Goal: Task Accomplishment & Management: Complete application form

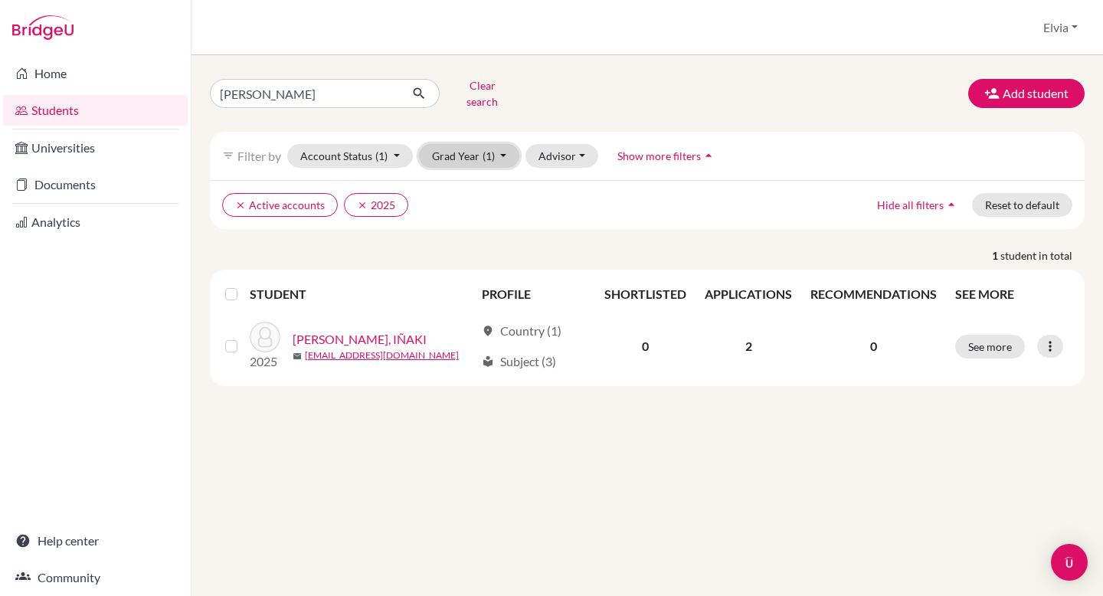
click at [500, 144] on button "Grad Year (1)" at bounding box center [469, 156] width 101 height 24
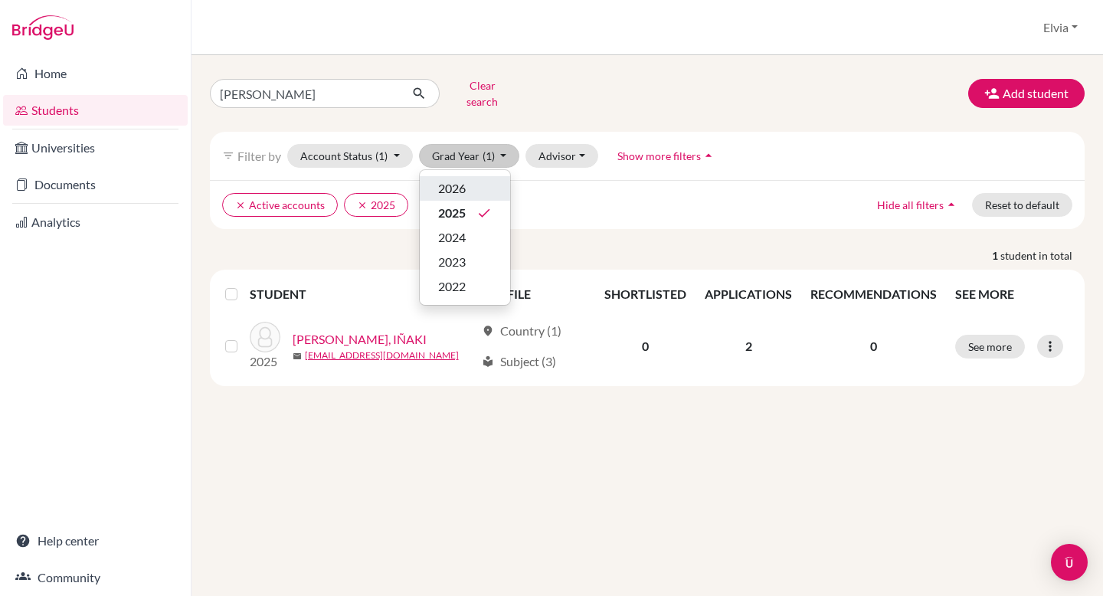
click at [480, 181] on div "2026" at bounding box center [465, 188] width 54 height 18
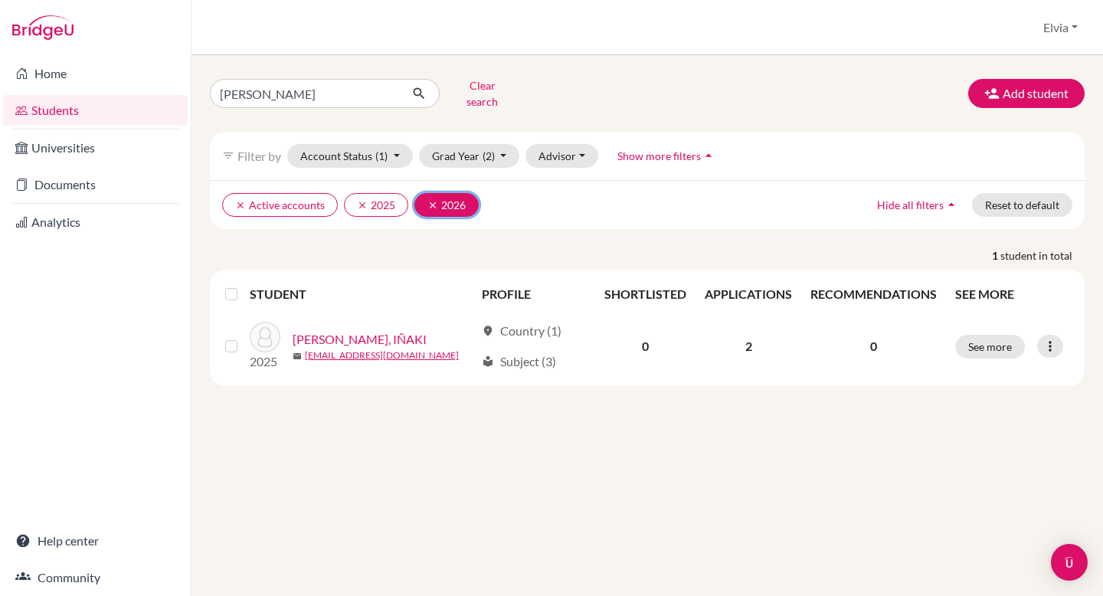
click at [430, 200] on icon "clear" at bounding box center [432, 205] width 11 height 11
click at [498, 144] on button "Grad Year (1)" at bounding box center [469, 156] width 101 height 24
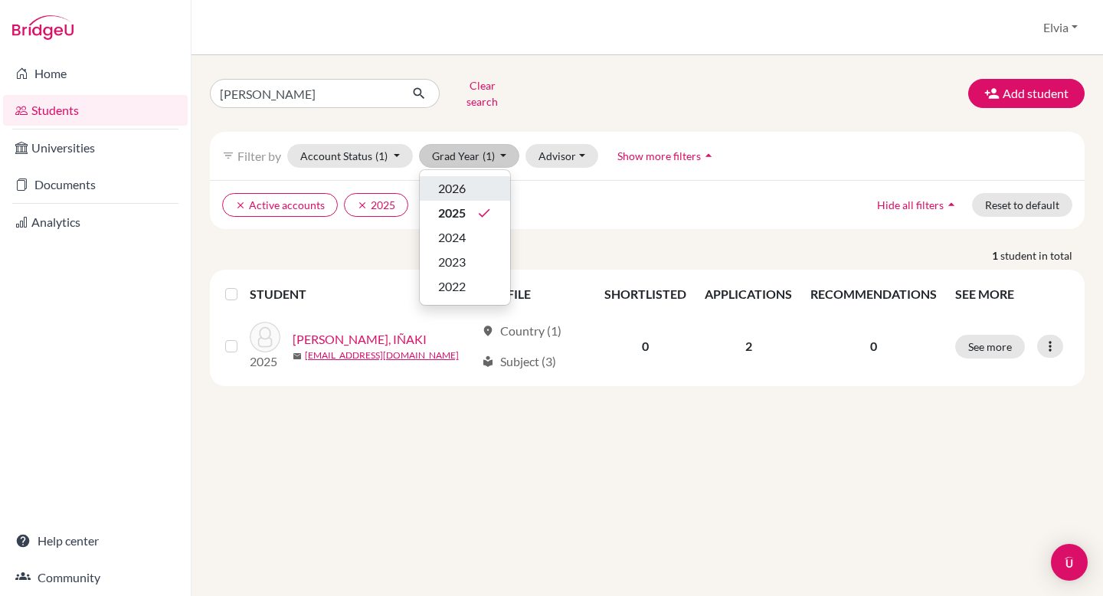
click at [468, 179] on div "2026" at bounding box center [465, 188] width 54 height 18
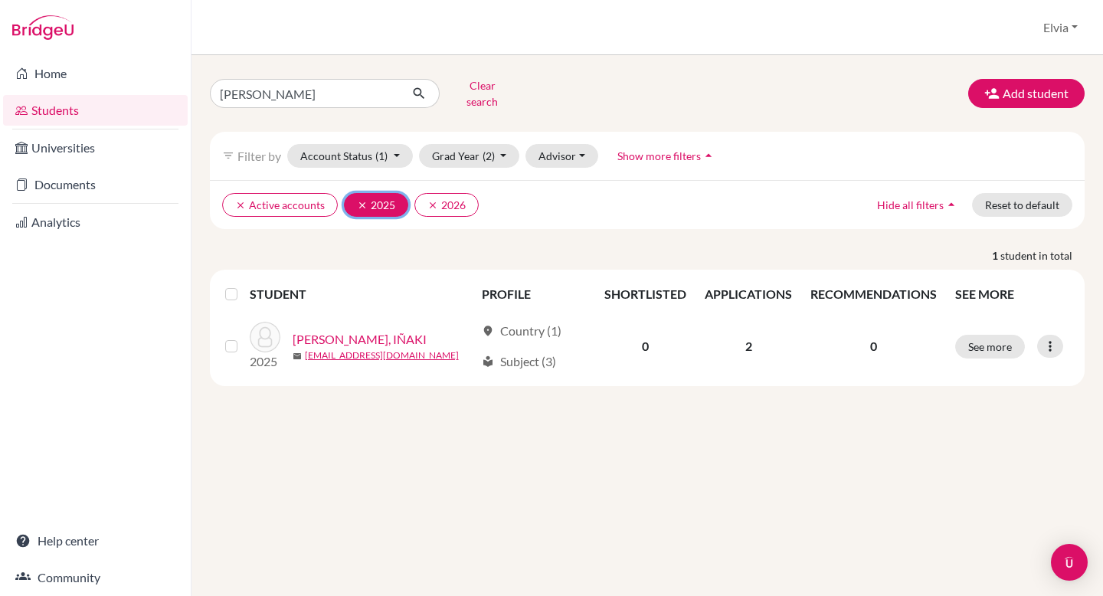
click at [357, 200] on icon "clear" at bounding box center [362, 205] width 11 height 11
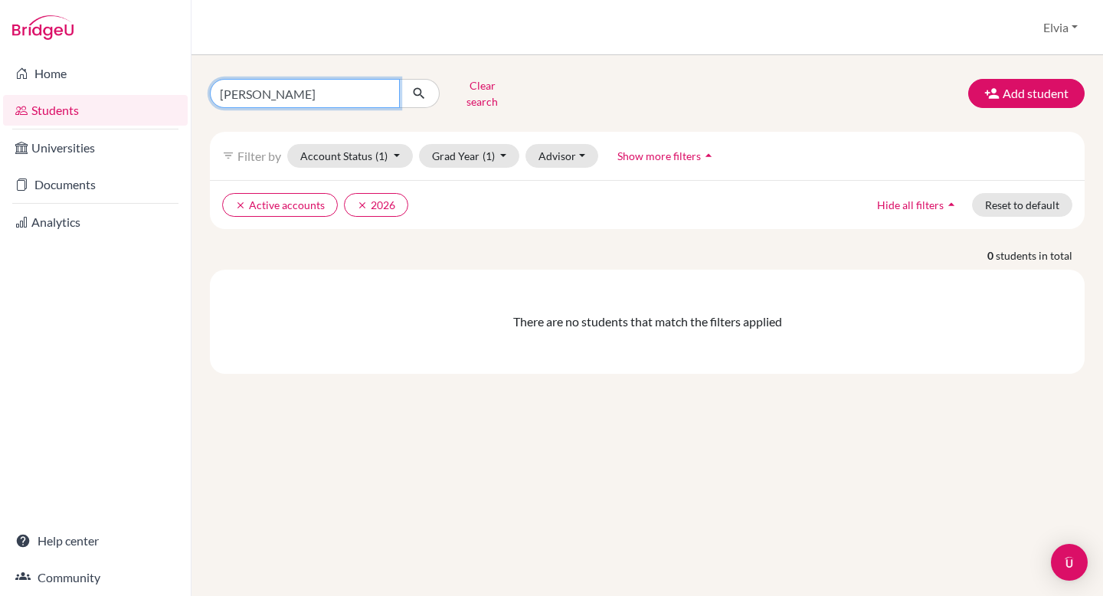
click at [282, 84] on input "iñaki" at bounding box center [305, 93] width 190 height 29
type input "i"
click at [482, 92] on button "Clear search" at bounding box center [481, 94] width 85 height 40
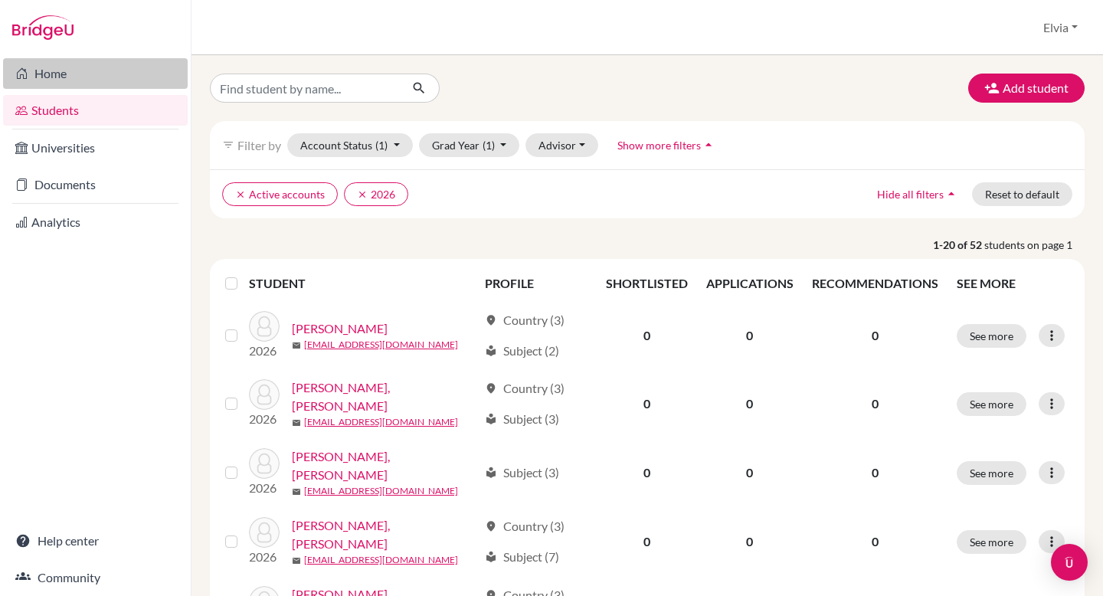
click at [47, 80] on link "Home" at bounding box center [95, 73] width 185 height 31
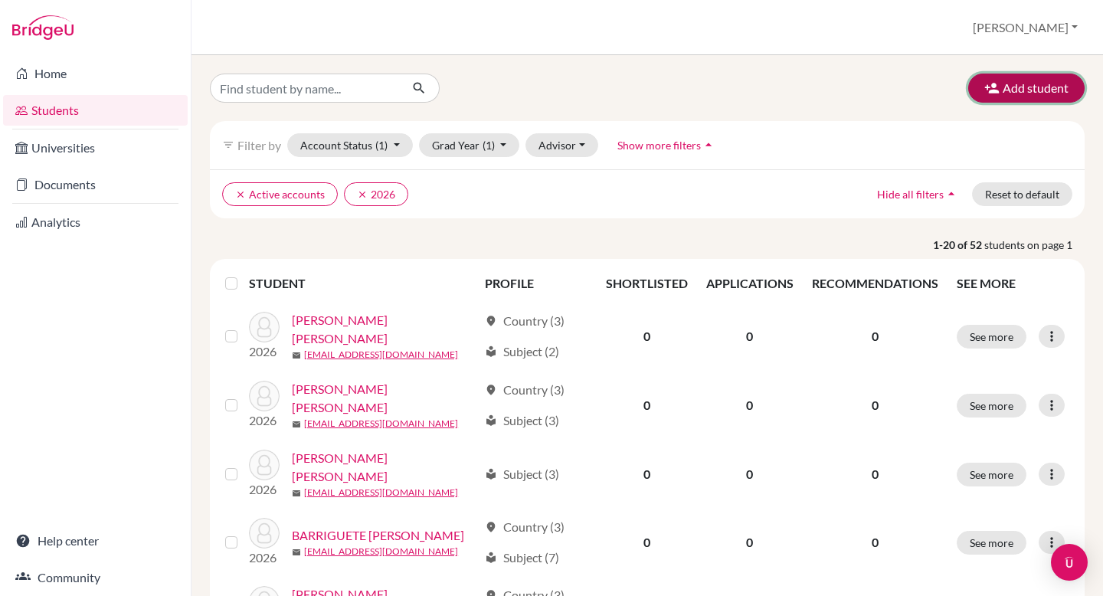
click at [1005, 87] on button "Add student" at bounding box center [1026, 88] width 116 height 29
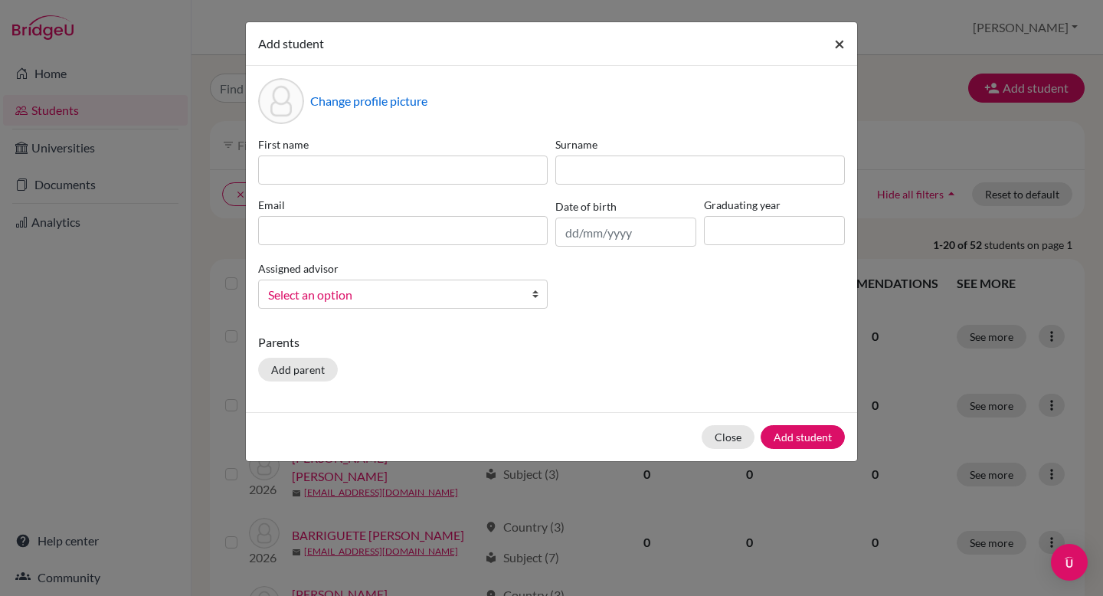
click at [844, 44] on span "×" at bounding box center [839, 43] width 11 height 22
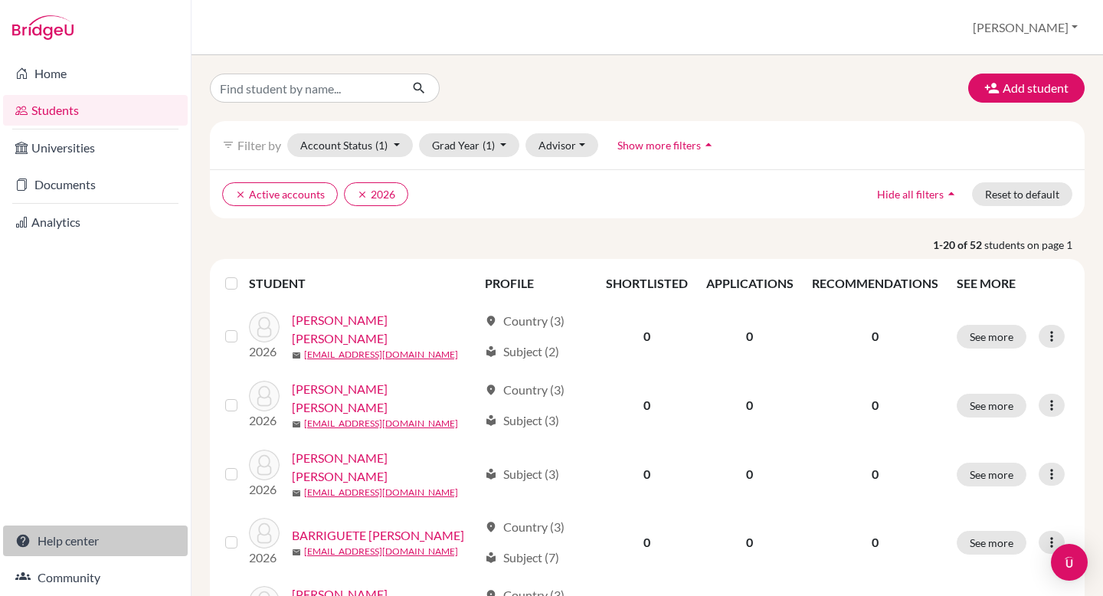
click at [64, 548] on link "Help center" at bounding box center [95, 540] width 185 height 31
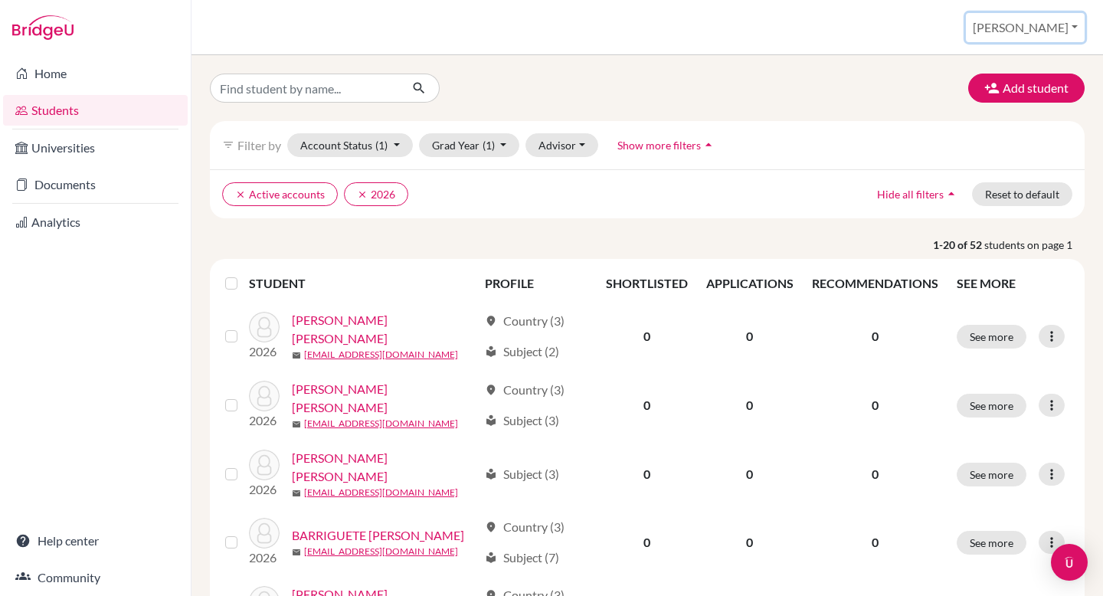
click at [1067, 22] on button "Elvia" at bounding box center [1024, 27] width 119 height 29
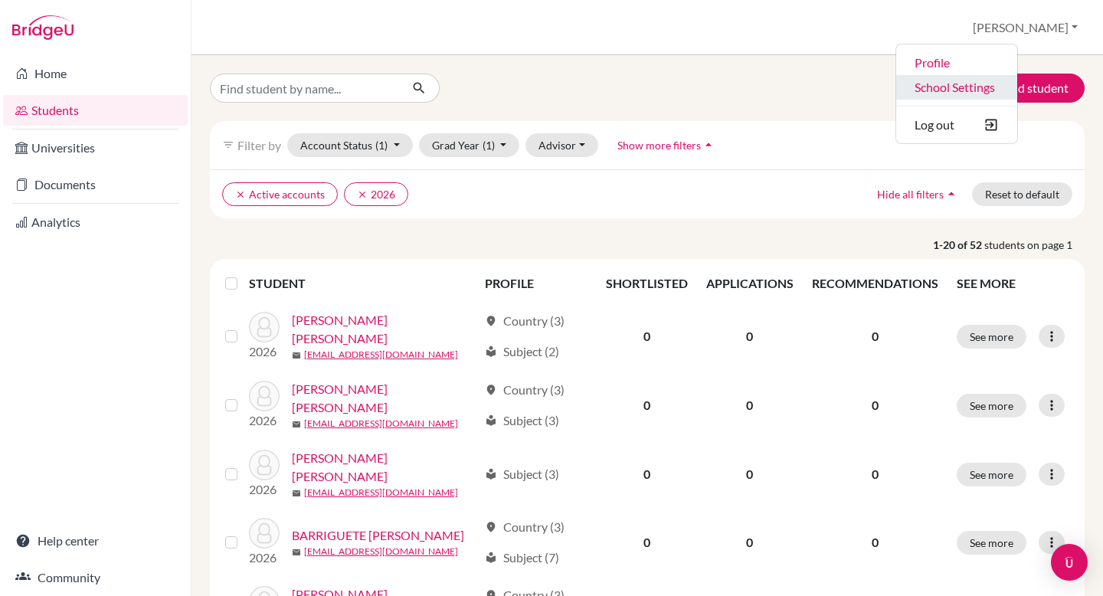
click at [1017, 84] on link "School Settings" at bounding box center [956, 87] width 121 height 25
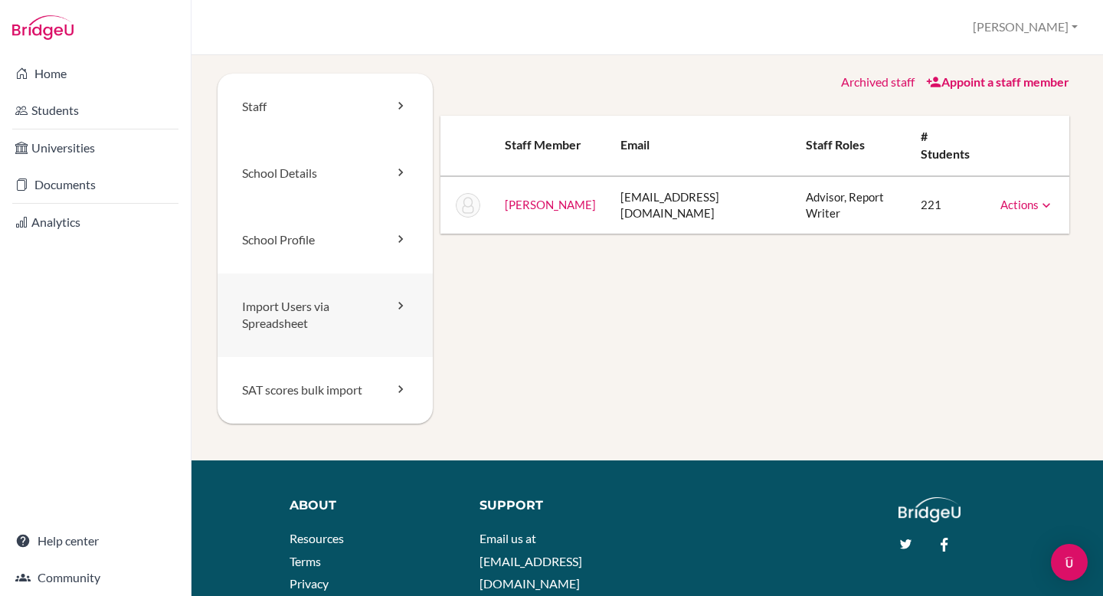
click at [380, 317] on link "Import Users via Spreadsheet" at bounding box center [324, 315] width 215 height 84
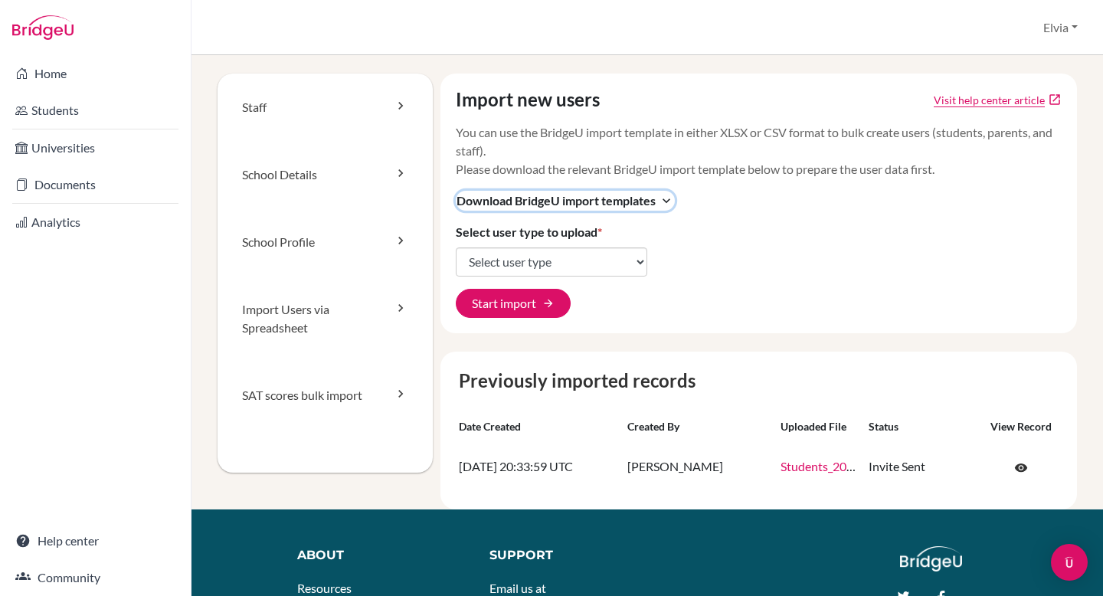
click at [666, 199] on icon "expand_more" at bounding box center [665, 200] width 15 height 15
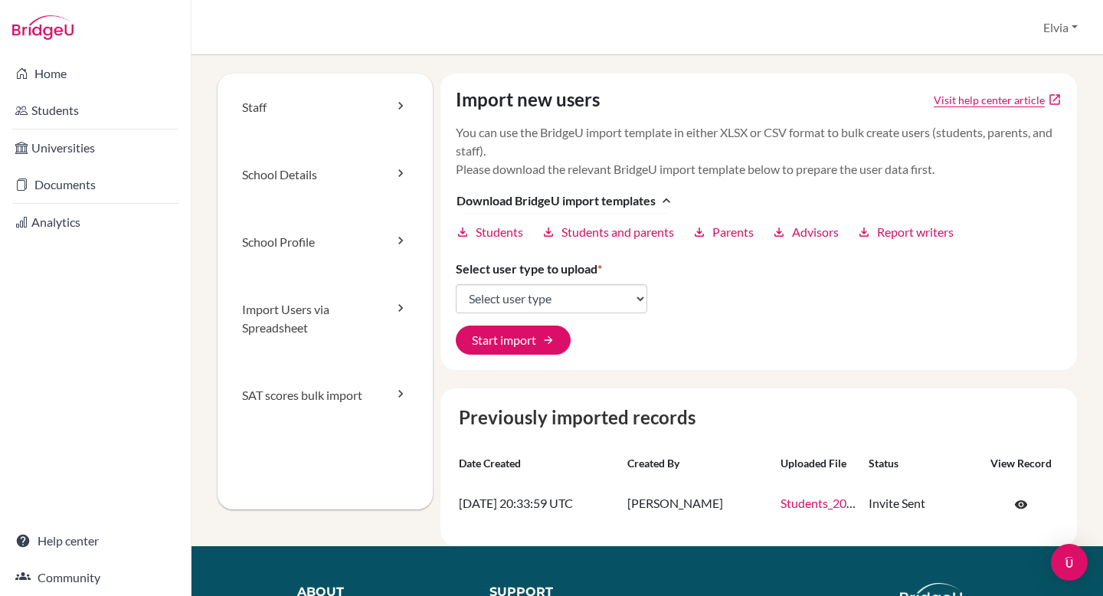
click at [472, 231] on link "download Students" at bounding box center [489, 232] width 67 height 18
click at [544, 342] on span "arrow_forward" at bounding box center [548, 340] width 12 height 12
click at [537, 298] on select "Select user type Students Students and parents Parents Advisors Report writers" at bounding box center [551, 298] width 191 height 29
select select "students"
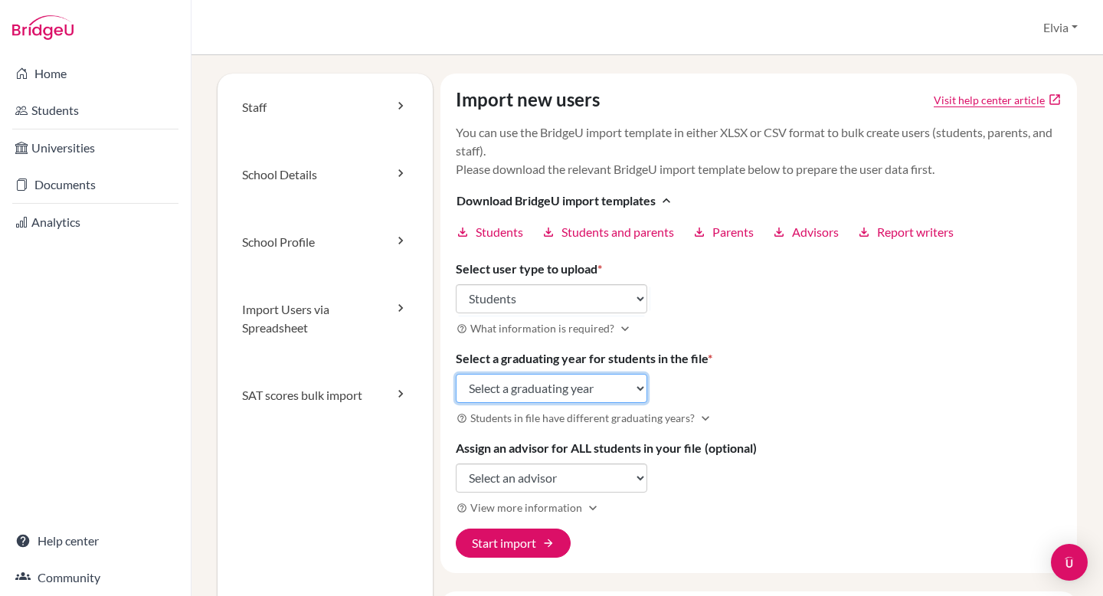
click at [645, 383] on select "Select a graduating year [DATE] 2025 2026 2027 2028 2029" at bounding box center [551, 388] width 191 height 29
select select "2027"
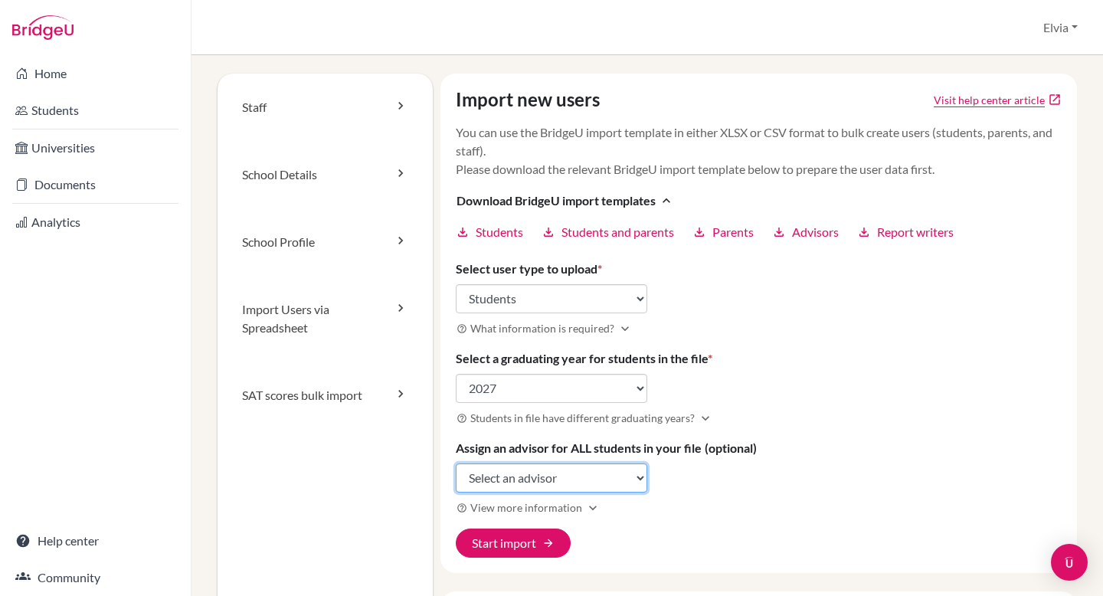
click at [635, 479] on select "Select an advisor [PERSON_NAME]" at bounding box center [551, 477] width 191 height 29
select select "292604"
click at [588, 505] on icon "expand_more" at bounding box center [592, 507] width 15 height 15
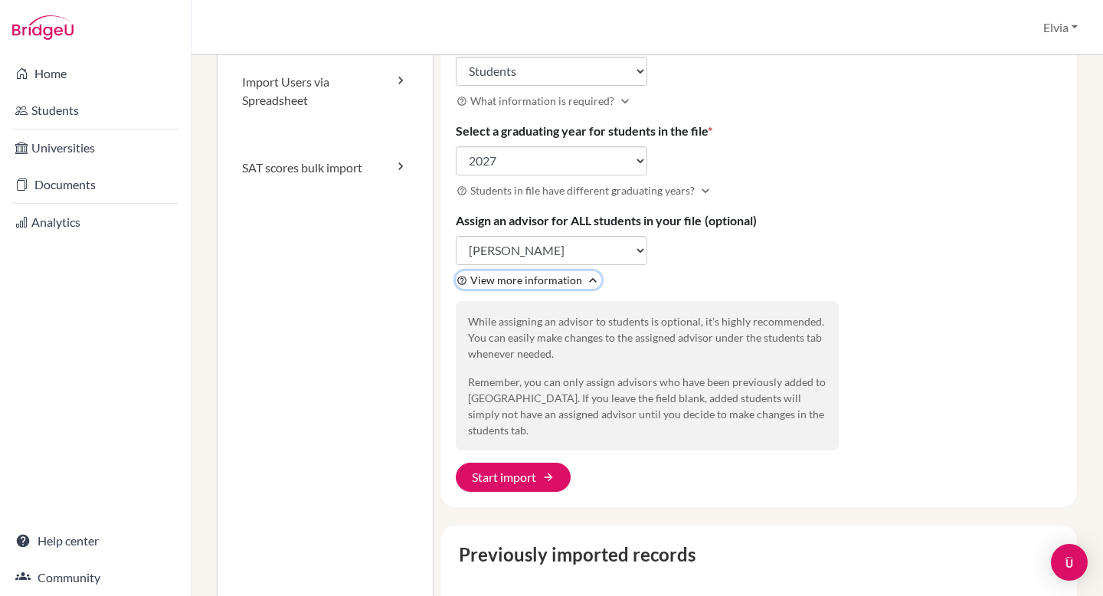
scroll to position [236, 0]
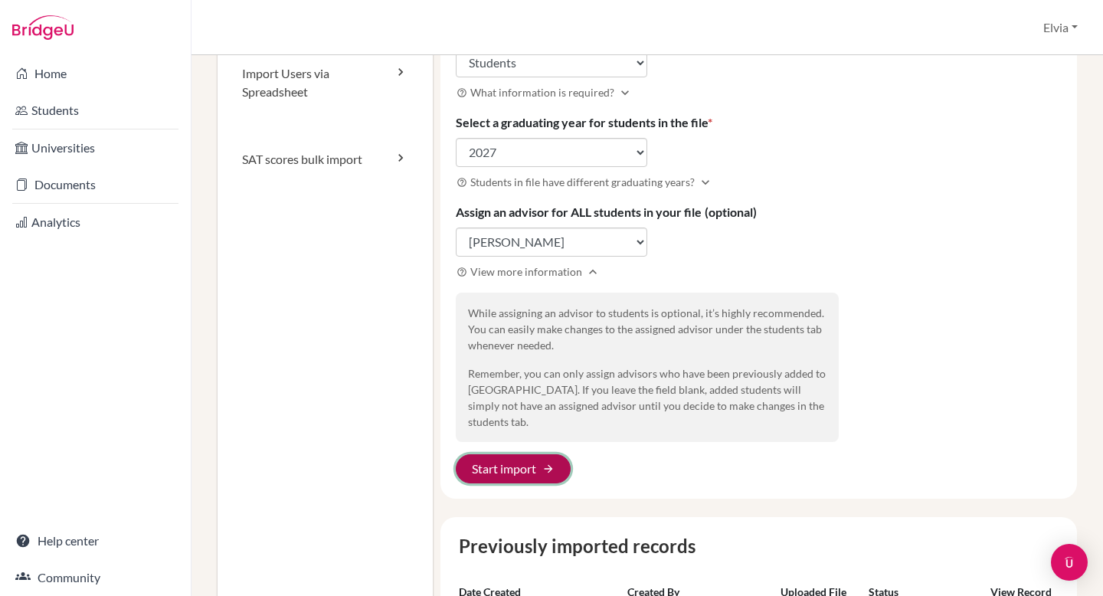
click at [536, 456] on button "Start import arrow_forward" at bounding box center [513, 468] width 115 height 29
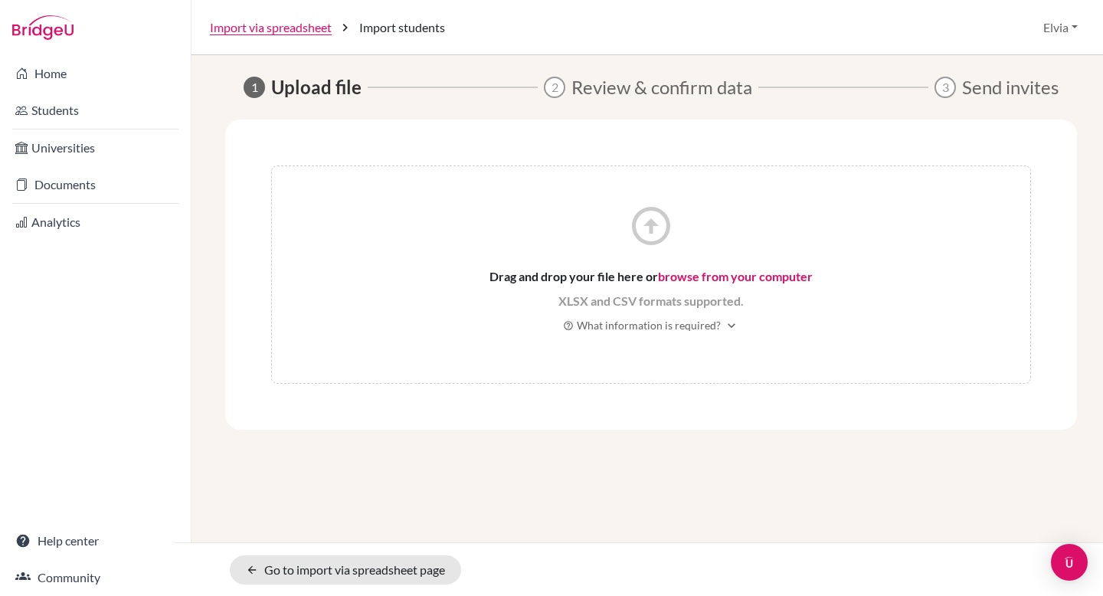
click at [694, 277] on link "browse from your computer" at bounding box center [735, 276] width 155 height 15
click at [683, 282] on link "browse from your computer" at bounding box center [735, 276] width 155 height 15
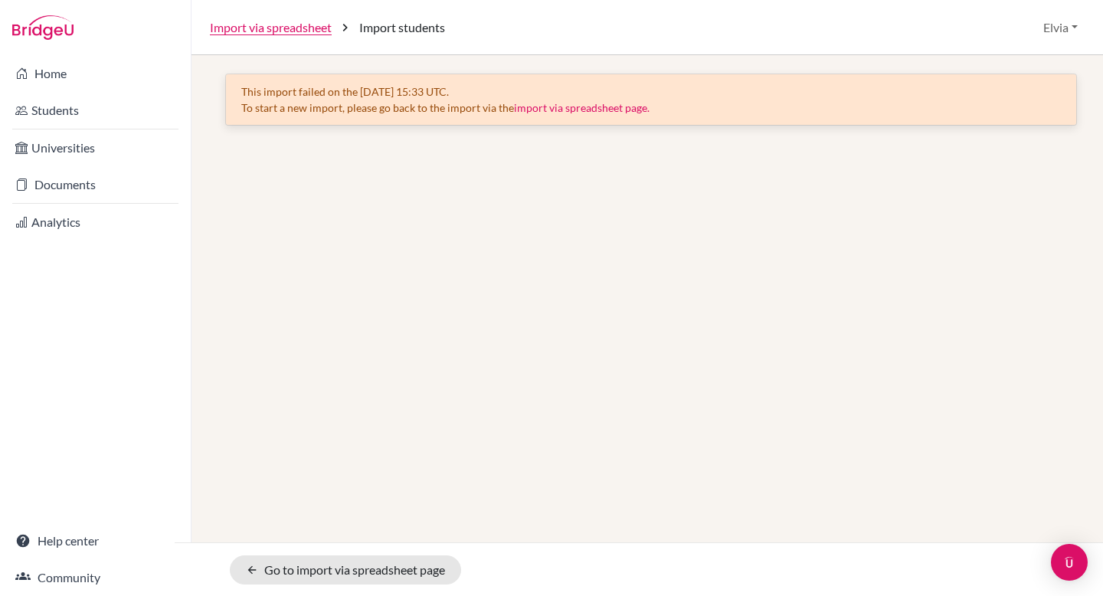
click at [585, 109] on link "import via spreadsheet page." at bounding box center [582, 107] width 136 height 13
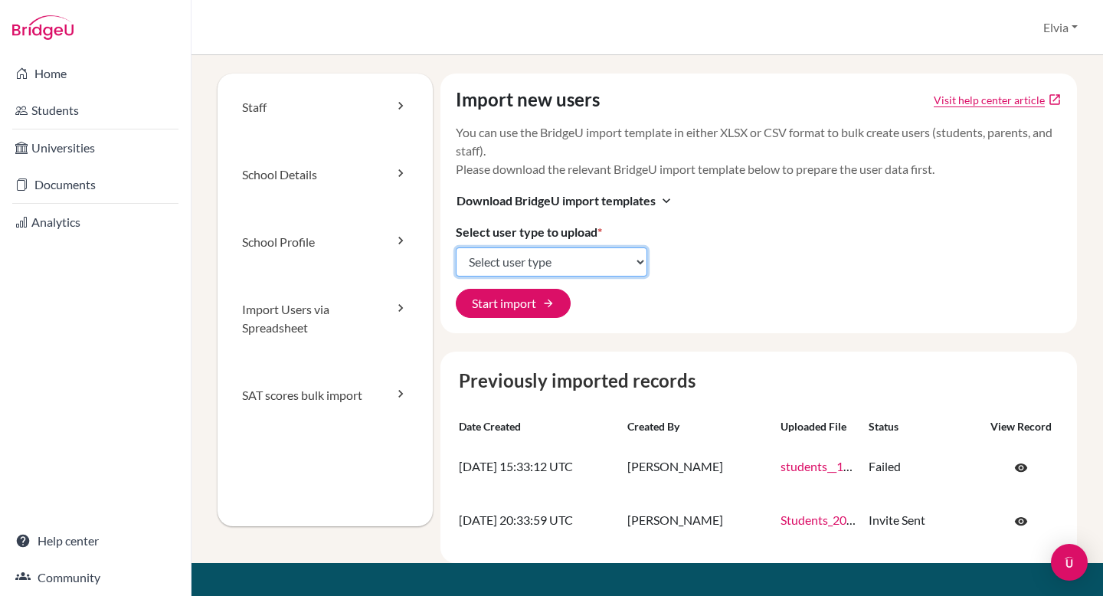
click at [641, 260] on select "Select user type Students Students and parents Parents Advisors Report writers" at bounding box center [551, 261] width 191 height 29
select select "students"
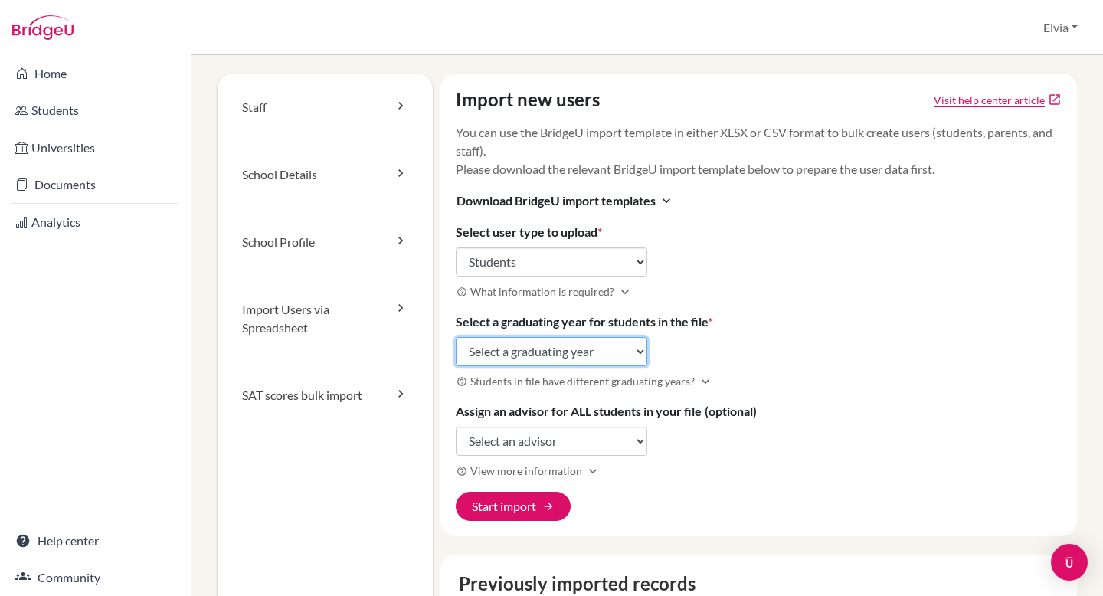
click at [626, 350] on select "Select a graduating year 2024 2025 2026 2027 2028 2029" at bounding box center [551, 351] width 191 height 29
select select "2027"
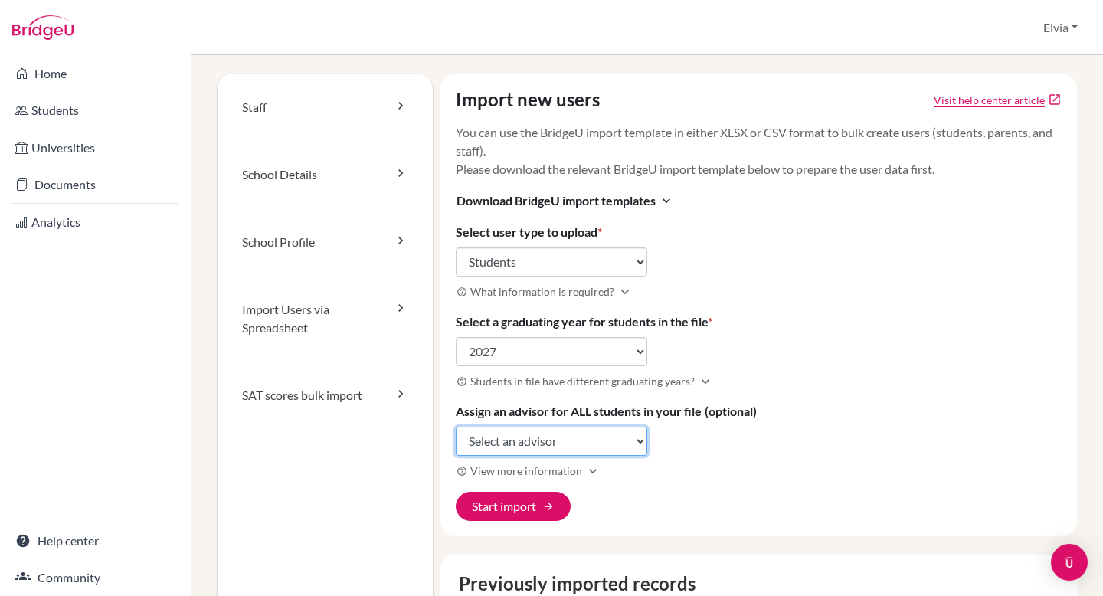
click at [631, 442] on select "Select an advisor Elvia Gonzalez" at bounding box center [551, 440] width 191 height 29
select select "292604"
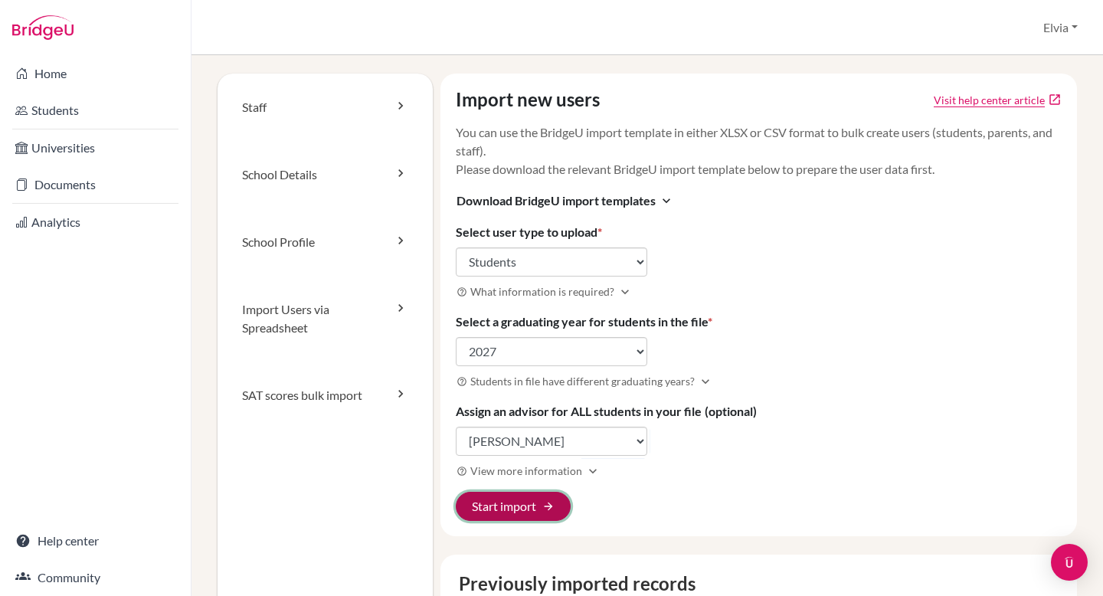
click at [550, 503] on span "arrow_forward" at bounding box center [548, 506] width 12 height 12
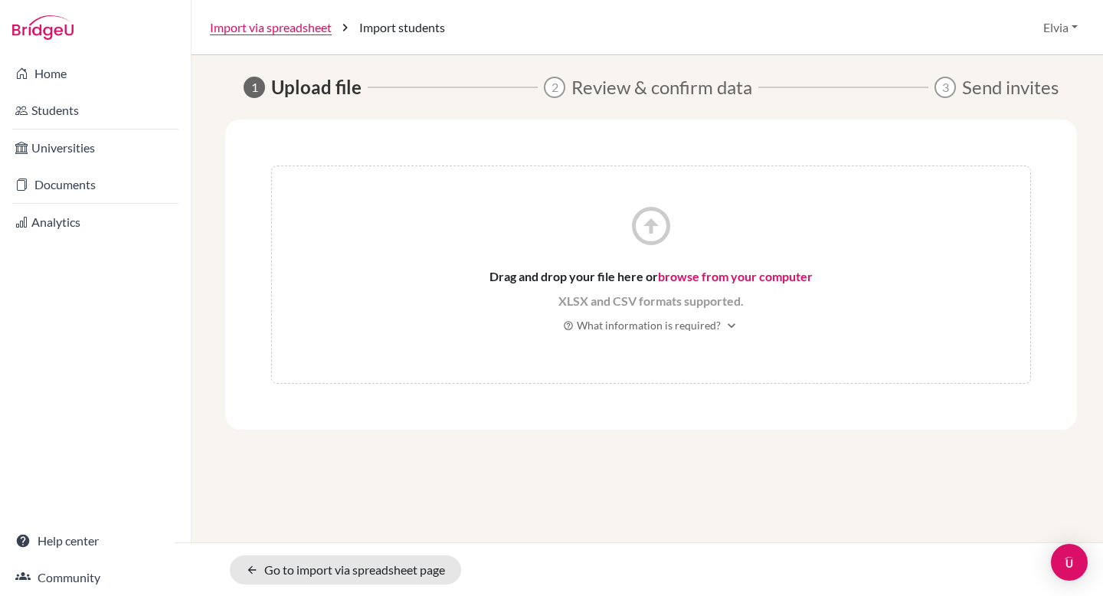
click at [682, 279] on link "browse from your computer" at bounding box center [735, 276] width 155 height 15
